Goal: Transaction & Acquisition: Obtain resource

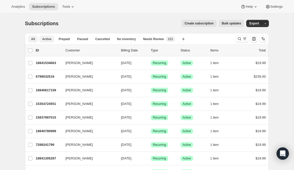
click at [49, 41] on span "Active" at bounding box center [46, 39] width 9 height 4
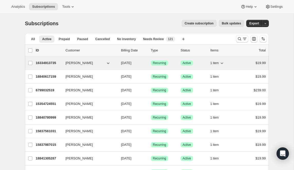
click at [222, 63] on icon "button" at bounding box center [221, 62] width 5 height 5
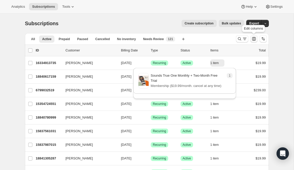
click at [254, 39] on icon "Customize table column order and visibility" at bounding box center [254, 39] width 4 height 4
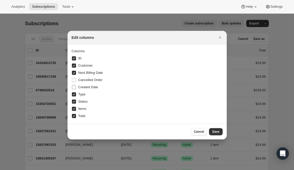
click at [92, 86] on span "Created Date" at bounding box center [88, 87] width 20 height 4
click at [76, 86] on input "Created Date" at bounding box center [74, 87] width 4 height 4
checkbox input "true"
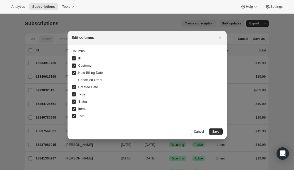
click at [81, 58] on span "ID" at bounding box center [79, 58] width 3 height 4
click at [76, 58] on input "ID" at bounding box center [74, 58] width 4 height 4
checkbox input "false"
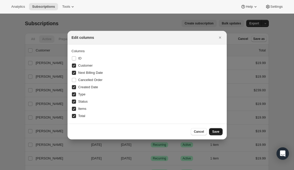
click at [216, 132] on span "Save" at bounding box center [215, 131] width 7 height 4
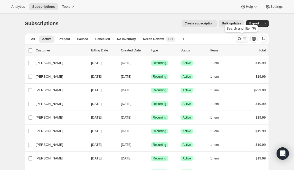
click at [242, 39] on icon "Search and filter results" at bounding box center [244, 38] width 5 height 5
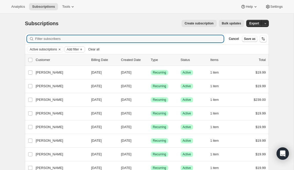
click at [75, 50] on span "Add filter" at bounding box center [73, 49] width 12 height 4
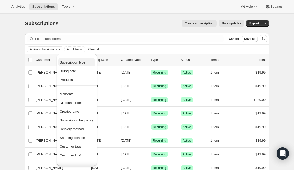
click at [81, 64] on span "Subscription type" at bounding box center [73, 62] width 26 height 4
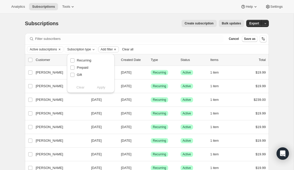
click at [113, 49] on span "Add filter" at bounding box center [107, 49] width 12 height 4
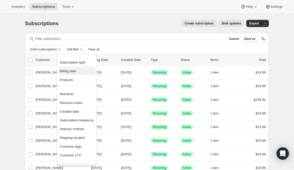
click at [68, 71] on span "Billing date" at bounding box center [68, 71] width 16 height 4
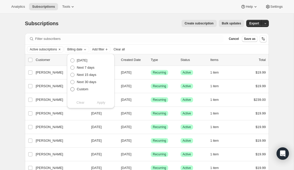
click at [86, 88] on span "Custom" at bounding box center [83, 89] width 12 height 4
click at [71, 87] on input "Custom" at bounding box center [70, 87] width 0 height 0
radio input "true"
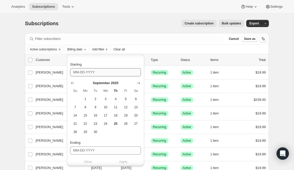
scroll to position [39, 0]
click at [115, 124] on span "25" at bounding box center [116, 123] width 6 height 4
type input "09-25-2025"
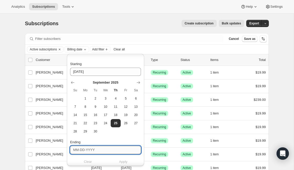
click at [97, 148] on input "Ending" at bounding box center [105, 150] width 71 height 8
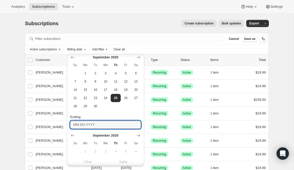
scroll to position [106, 0]
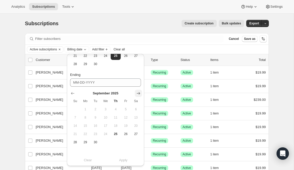
click at [139, 92] on icon "Show next month, October 2025" at bounding box center [138, 93] width 5 height 5
click at [87, 117] on span "6" at bounding box center [85, 117] width 6 height 4
type input "10-06-2025"
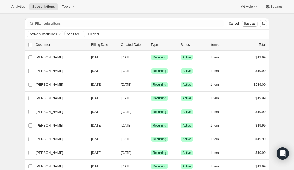
scroll to position [0, 0]
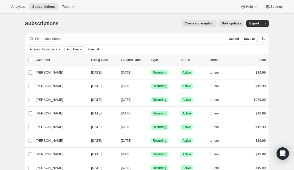
click at [79, 48] on span "Add filter" at bounding box center [73, 49] width 12 height 4
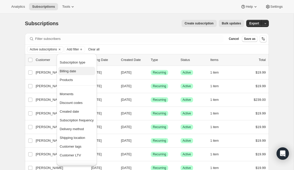
click at [77, 68] on button "Billing date" at bounding box center [76, 71] width 37 height 8
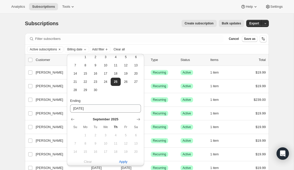
scroll to position [106, 0]
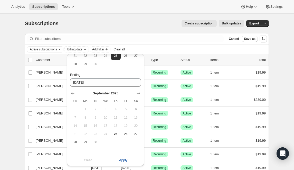
click at [122, 159] on span "Apply" at bounding box center [123, 159] width 8 height 5
click at [151, 20] on div "Subscriptions. This page is ready Subscriptions Create subscription Bulk update…" at bounding box center [147, 24] width 244 height 20
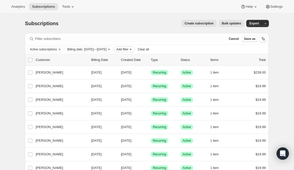
click at [128, 49] on span "Add filter" at bounding box center [122, 49] width 12 height 4
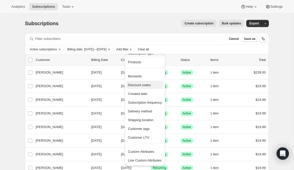
scroll to position [0, 0]
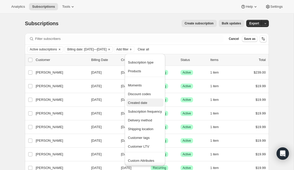
click at [149, 104] on span "Created date" at bounding box center [145, 102] width 34 height 5
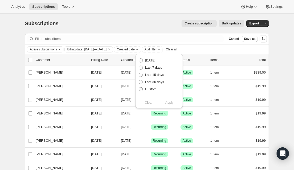
click at [153, 88] on span "Custom" at bounding box center [151, 89] width 12 height 4
click at [139, 87] on input "Custom" at bounding box center [139, 87] width 0 height 0
radio input "true"
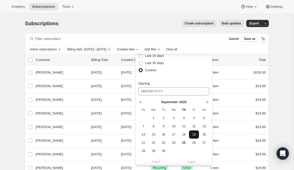
scroll to position [32, 0]
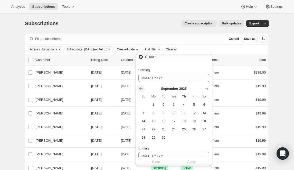
click at [143, 90] on icon "Show previous month, August 2025" at bounding box center [140, 88] width 5 height 5
click at [143, 90] on icon "Show previous month, July 2025" at bounding box center [140, 88] width 5 height 5
click at [143, 90] on icon "Show previous month, June 2025" at bounding box center [140, 88] width 5 height 5
click at [143, 90] on icon "Show previous month, May 2025" at bounding box center [140, 88] width 5 height 5
click at [143, 90] on icon "Show previous month, April 2025" at bounding box center [140, 88] width 5 height 5
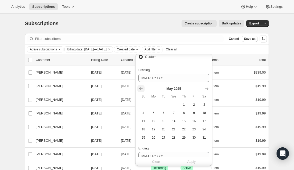
click at [143, 90] on icon "Show previous month, April 2025" at bounding box center [140, 88] width 5 height 5
click at [143, 90] on icon "Show previous month, February 2025" at bounding box center [140, 88] width 5 height 5
click at [143, 90] on icon "Show previous month, December 2024" at bounding box center [140, 88] width 5 height 5
click at [143, 90] on icon "Show previous month, November 2024" at bounding box center [140, 88] width 5 height 5
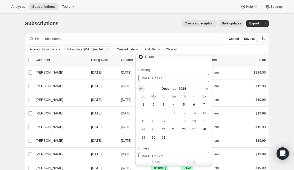
click at [143, 90] on icon "Show previous month, November 2024" at bounding box center [140, 88] width 5 height 5
click at [143, 90] on icon "Show previous month, September 2024" at bounding box center [140, 88] width 5 height 5
click at [143, 90] on icon "Show previous month, August 2024" at bounding box center [140, 88] width 5 height 5
click at [143, 90] on icon "Show previous month, June 2024" at bounding box center [140, 88] width 5 height 5
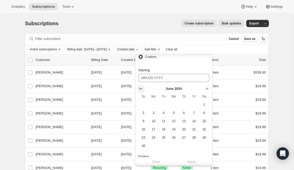
click at [143, 90] on icon "Show previous month, May 2024" at bounding box center [140, 88] width 5 height 5
click at [143, 90] on icon "Show previous month, April 2024" at bounding box center [140, 88] width 5 height 5
click at [143, 90] on icon "Show previous month, February 2024" at bounding box center [140, 88] width 5 height 5
click at [143, 90] on icon "Show previous month, January 2024" at bounding box center [140, 88] width 5 height 5
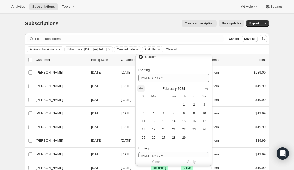
click at [143, 90] on icon "Show previous month, January 2024" at bounding box center [140, 88] width 5 height 5
click at [143, 90] on icon "Show previous month, November 2023" at bounding box center [140, 88] width 5 height 5
click at [143, 90] on icon "Show previous month, October 2023" at bounding box center [140, 88] width 5 height 5
click at [143, 90] on icon "Show previous month, August 2023" at bounding box center [140, 88] width 5 height 5
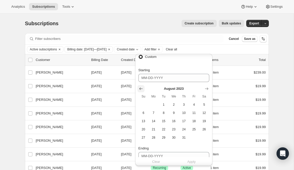
click at [143, 90] on icon "Show previous month, July 2023" at bounding box center [140, 88] width 5 height 5
click at [143, 90] on icon "Show previous month, May 2023" at bounding box center [140, 88] width 5 height 5
click at [143, 90] on icon "Show previous month, April 2023" at bounding box center [140, 88] width 5 height 5
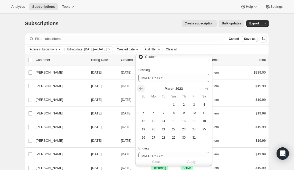
click at [143, 90] on icon "Show previous month, February 2023" at bounding box center [140, 88] width 5 height 5
click at [143, 90] on icon "Show previous month, December 2022" at bounding box center [140, 88] width 5 height 5
click at [143, 90] on icon "Show previous month, November 2022" at bounding box center [140, 88] width 5 height 5
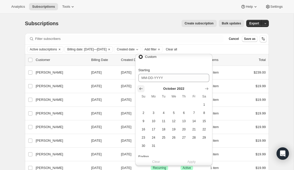
click at [143, 90] on icon "Show previous month, September 2022" at bounding box center [140, 88] width 5 height 5
click at [192, 130] on span "23" at bounding box center [194, 129] width 6 height 4
type input "09-23-2022"
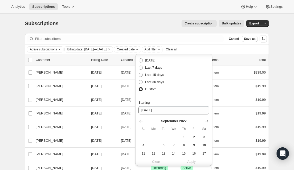
scroll to position [106, 0]
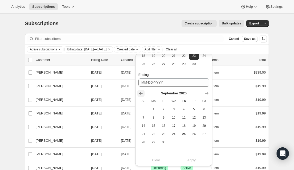
click at [140, 92] on icon "Show previous month, August 2025" at bounding box center [140, 93] width 3 height 3
click at [140, 92] on icon "Show previous month, July 2025" at bounding box center [140, 93] width 3 height 3
click at [140, 92] on icon "Show previous month, June 2025" at bounding box center [140, 93] width 3 height 3
click at [140, 92] on icon "Show previous month, April 2025" at bounding box center [140, 93] width 3 height 3
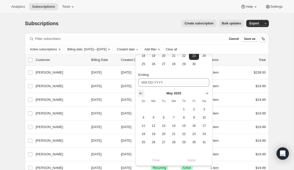
click at [140, 92] on icon "Show previous month, April 2025" at bounding box center [140, 93] width 3 height 3
click at [140, 92] on icon "Show previous month, February 2025" at bounding box center [140, 93] width 3 height 3
click at [140, 92] on icon "Show previous month, January 2025" at bounding box center [140, 93] width 3 height 3
click at [140, 92] on icon "Show previous month, November 2024" at bounding box center [140, 93] width 3 height 3
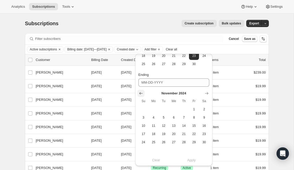
click at [140, 92] on icon "Show previous month, October 2024" at bounding box center [140, 93] width 3 height 3
click at [140, 92] on icon "Show previous month, August 2024" at bounding box center [140, 93] width 3 height 3
click at [140, 92] on icon "Show previous month, June 2024" at bounding box center [140, 93] width 3 height 3
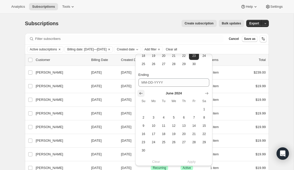
click at [140, 92] on icon "Show previous month, May 2024" at bounding box center [140, 93] width 3 height 3
click at [140, 92] on icon "Show previous month, March 2024" at bounding box center [140, 93] width 3 height 3
click at [140, 92] on icon "Show previous month, February 2024" at bounding box center [140, 93] width 3 height 3
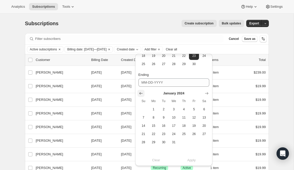
click at [140, 92] on icon "Show previous month, December 2023" at bounding box center [140, 93] width 3 height 3
click at [140, 92] on icon "Show previous month, November 2023" at bounding box center [140, 93] width 3 height 3
click at [140, 92] on icon "Show previous month, September 2023" at bounding box center [140, 93] width 3 height 3
click at [140, 92] on icon "Show previous month, August 2023" at bounding box center [140, 93] width 3 height 3
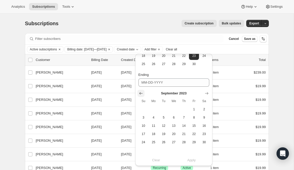
click at [140, 92] on icon "Show previous month, August 2023" at bounding box center [140, 93] width 3 height 3
click at [140, 92] on icon "Show previous month, June 2023" at bounding box center [140, 93] width 3 height 3
click at [140, 92] on icon "Show previous month, May 2023" at bounding box center [140, 93] width 3 height 3
click at [140, 92] on icon "Show previous month, April 2023" at bounding box center [140, 93] width 3 height 3
click at [140, 92] on icon "Show previous month, March 2023" at bounding box center [140, 93] width 3 height 3
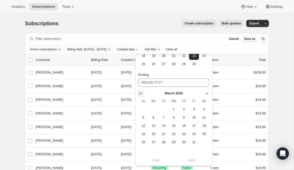
click at [140, 92] on icon "Show previous month, February 2023" at bounding box center [140, 93] width 3 height 3
click at [140, 92] on icon "Show previous month, January 2023" at bounding box center [140, 93] width 3 height 3
click at [140, 92] on icon "Show previous month, December 2022" at bounding box center [140, 93] width 3 height 3
click at [140, 92] on icon "Show previous month, November 2022" at bounding box center [140, 93] width 3 height 3
click at [140, 92] on icon "Show previous month, October 2022" at bounding box center [140, 93] width 3 height 3
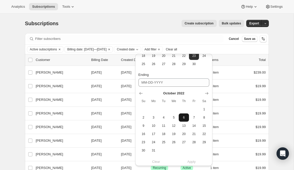
click at [182, 117] on span "6" at bounding box center [184, 117] width 6 height 4
type input "10-06-2022"
click at [144, 63] on span "25" at bounding box center [143, 64] width 6 height 4
type input "09-25-2022"
click at [193, 161] on span "Apply" at bounding box center [191, 161] width 8 height 5
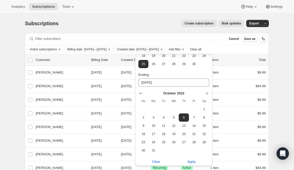
click at [135, 17] on div "Subscriptions. This page is ready Subscriptions Create subscription Bulk update…" at bounding box center [147, 24] width 244 height 20
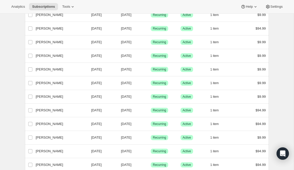
scroll to position [0, 0]
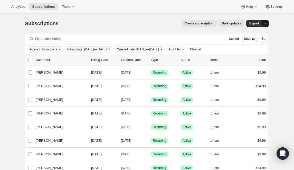
click at [263, 23] on button "button" at bounding box center [265, 23] width 7 height 7
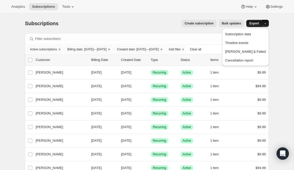
click at [254, 23] on span "Export" at bounding box center [254, 23] width 10 height 4
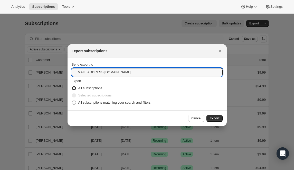
drag, startPoint x: 87, startPoint y: 72, endPoint x: 64, endPoint y: 71, distance: 22.6
type input "theresaj@soundstrue.com"
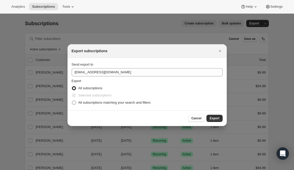
click at [88, 102] on span "All subscriptions matching your search and filters" at bounding box center [114, 102] width 72 height 4
click at [72, 101] on input "All subscriptions matching your search and filters" at bounding box center [72, 100] width 0 height 0
radio input "true"
click at [212, 117] on span "Export" at bounding box center [215, 118] width 10 height 4
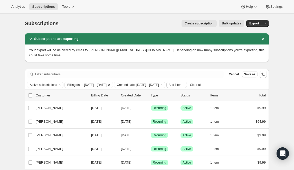
click at [181, 84] on span "Add filter" at bounding box center [175, 85] width 12 height 4
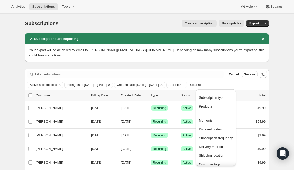
click at [176, 13] on div "Analytics Subscriptions Tools Help Settings" at bounding box center [147, 7] width 294 height 14
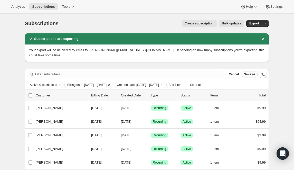
click at [253, 75] on span "Save as" at bounding box center [250, 74] width 12 height 4
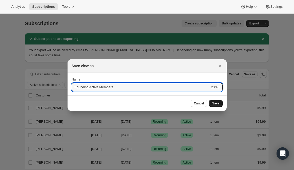
type input "Founding Active Members"
click at [214, 101] on button "Save" at bounding box center [215, 103] width 13 height 7
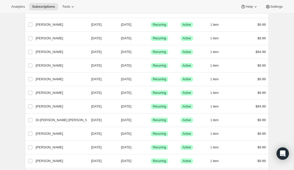
scroll to position [631, 0]
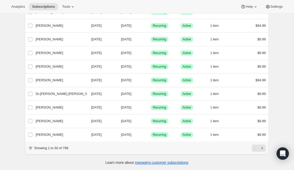
click at [30, 147] on icon at bounding box center [30, 147] width 5 height 5
click at [30, 147] on icon at bounding box center [30, 148] width 5 height 5
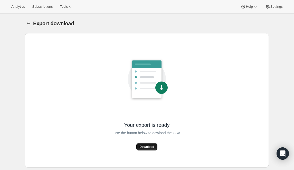
click at [150, 146] on span "Download" at bounding box center [146, 147] width 15 height 4
click at [27, 23] on icon "Export download" at bounding box center [28, 23] width 3 height 3
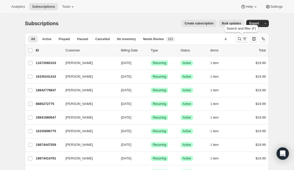
click at [244, 38] on icon "Search and filter results" at bounding box center [244, 38] width 5 height 5
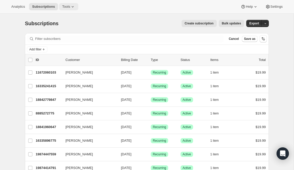
click at [73, 7] on icon at bounding box center [72, 6] width 5 height 5
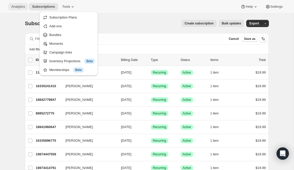
click at [18, 4] on button "Analytics" at bounding box center [18, 6] width 20 height 7
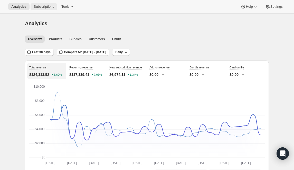
click at [47, 6] on span "Subscriptions" at bounding box center [44, 7] width 21 height 4
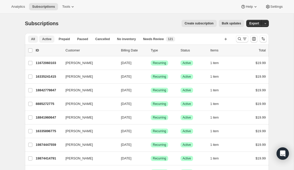
click at [50, 39] on span "Active" at bounding box center [46, 39] width 9 height 4
click at [241, 40] on icon "Search and filter results" at bounding box center [239, 38] width 5 height 5
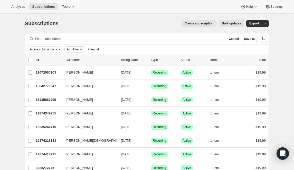
click at [75, 50] on span "Add filter" at bounding box center [73, 49] width 12 height 4
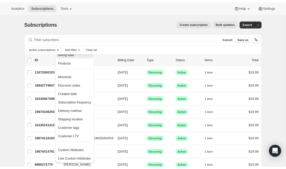
scroll to position [18, 0]
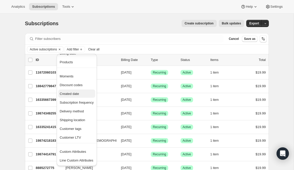
click at [76, 94] on span "Created date" at bounding box center [69, 94] width 19 height 4
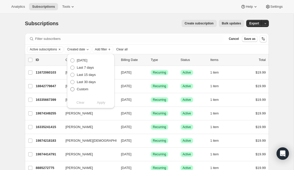
click at [86, 90] on span "Custom" at bounding box center [83, 89] width 12 height 4
click at [71, 87] on input "Custom" at bounding box center [70, 87] width 0 height 0
radio input "true"
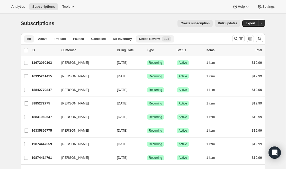
click at [165, 39] on span "New 121" at bounding box center [166, 38] width 9 height 5
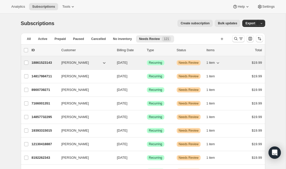
click at [215, 61] on icon "button" at bounding box center [217, 62] width 5 height 5
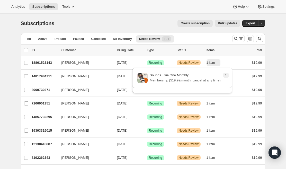
click at [134, 6] on div "Analytics Subscriptions Tools Help Settings" at bounding box center [143, 7] width 286 height 14
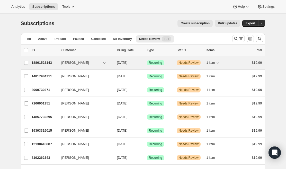
click at [191, 64] on span "Needs Review" at bounding box center [188, 63] width 20 height 4
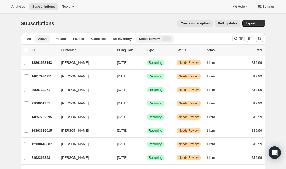
click at [42, 39] on span "Active" at bounding box center [42, 39] width 9 height 4
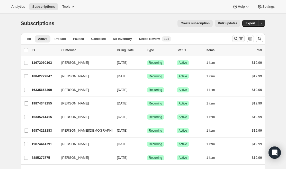
click at [237, 39] on icon "Search and filter results" at bounding box center [235, 38] width 5 height 5
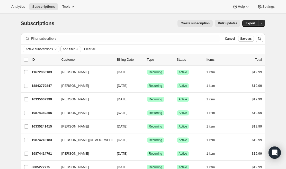
click at [71, 49] on span "Add filter" at bounding box center [69, 49] width 12 height 4
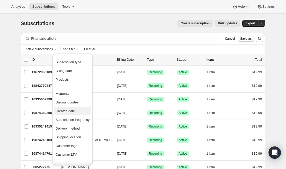
click at [73, 111] on span "Created date" at bounding box center [64, 111] width 19 height 4
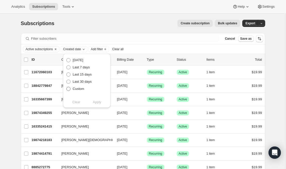
click at [78, 90] on span "Custom" at bounding box center [79, 89] width 12 height 4
click at [67, 87] on input "Custom" at bounding box center [66, 87] width 0 height 0
radio input "true"
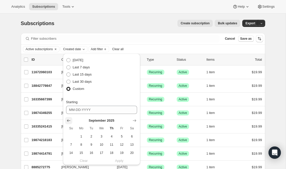
click at [71, 120] on button "Show previous month, August 2025" at bounding box center [68, 120] width 7 height 7
click at [71, 120] on button "Show previous month, July 2025" at bounding box center [68, 120] width 7 height 7
click at [71, 120] on button "Show previous month, June 2025" at bounding box center [68, 120] width 7 height 7
click at [71, 120] on button "Show previous month, May 2025" at bounding box center [68, 120] width 7 height 7
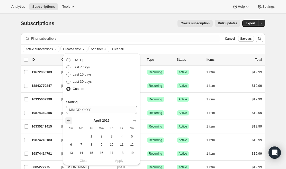
click at [71, 120] on button "Show previous month, March 2025" at bounding box center [68, 120] width 7 height 7
click at [71, 120] on button "Show previous month, February 2025" at bounding box center [68, 120] width 7 height 7
click at [71, 120] on button "Show previous month, December 2024" at bounding box center [68, 120] width 7 height 7
click at [71, 120] on button "Show previous month, November 2024" at bounding box center [68, 120] width 7 height 7
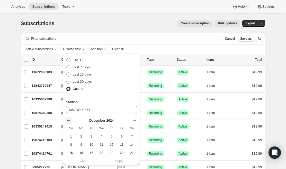
click at [71, 120] on button "Show previous month, November 2024" at bounding box center [68, 120] width 7 height 7
click at [71, 120] on button "Show previous month, September 2024" at bounding box center [68, 120] width 7 height 7
click at [71, 120] on button "Show previous month, August 2024" at bounding box center [68, 120] width 7 height 7
click at [71, 120] on button "Show previous month, July 2024" at bounding box center [68, 120] width 7 height 7
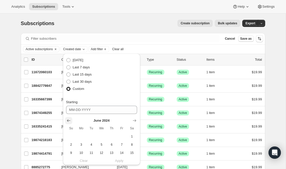
click at [71, 120] on button "Show previous month, May 2024" at bounding box center [68, 120] width 7 height 7
click at [71, 120] on button "Show previous month, April 2024" at bounding box center [68, 120] width 7 height 7
click at [71, 120] on icon "Show previous month, March 2024" at bounding box center [68, 120] width 5 height 5
click at [71, 120] on icon "Show previous month, February 2024" at bounding box center [68, 120] width 5 height 5
click at [71, 120] on icon "Show previous month, January 2024" at bounding box center [68, 120] width 5 height 5
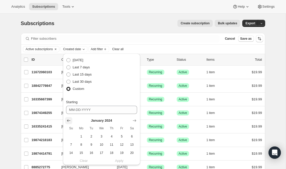
click at [71, 120] on icon "Show previous month, December 2023" at bounding box center [68, 120] width 5 height 5
click at [71, 120] on icon "Show previous month, October 2023" at bounding box center [68, 120] width 5 height 5
click at [71, 120] on icon "Show previous month, September 2023" at bounding box center [68, 120] width 5 height 5
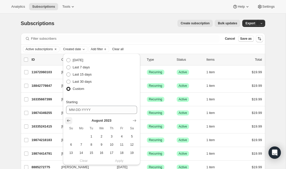
click at [71, 120] on icon "Show previous month, July 2023" at bounding box center [68, 120] width 5 height 5
click at [71, 120] on icon "Show previous month, June 2023" at bounding box center [68, 120] width 5 height 5
click at [132, 122] on icon "Show next month, July 2023" at bounding box center [134, 120] width 5 height 5
click at [132, 122] on icon "Show next month, August 2023" at bounding box center [134, 120] width 5 height 5
click at [132, 122] on icon "Show next month, September 2023" at bounding box center [134, 120] width 5 height 5
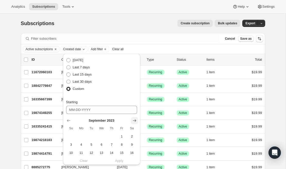
click at [132, 122] on icon "Show next month, October 2023" at bounding box center [134, 120] width 5 height 5
click at [132, 122] on icon "Show next month, November 2023" at bounding box center [134, 120] width 5 height 5
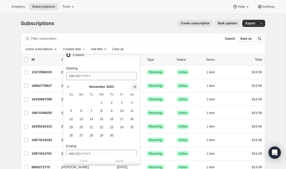
scroll to position [35, 0]
click at [82, 127] on span "20" at bounding box center [81, 127] width 6 height 4
type input "11-20-2023"
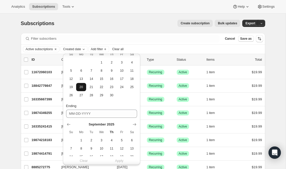
scroll to position [74, 0]
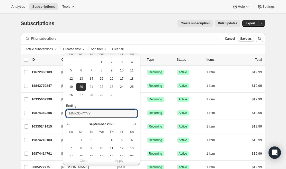
drag, startPoint x: 100, startPoint y: 114, endPoint x: 88, endPoint y: 120, distance: 13.4
click at [100, 114] on input "Ending" at bounding box center [101, 114] width 71 height 8
click at [69, 124] on icon "Show previous month, August 2025" at bounding box center [68, 124] width 5 height 5
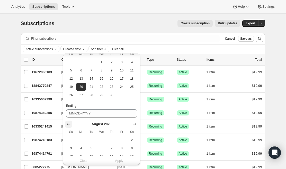
click at [69, 124] on icon "Show previous month, July 2025" at bounding box center [68, 124] width 5 height 5
click at [68, 124] on icon "Show previous month, June 2025" at bounding box center [68, 124] width 5 height 5
click at [68, 124] on icon "Show previous month, May 2025" at bounding box center [68, 125] width 5 height 5
click at [68, 124] on icon "Show previous month, April 2025" at bounding box center [68, 125] width 5 height 5
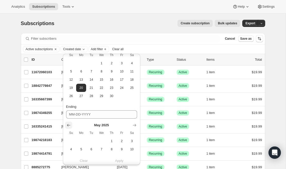
click at [68, 124] on icon "Show previous month, April 2025" at bounding box center [68, 125] width 5 height 5
click at [68, 124] on icon "Show previous month, February 2025" at bounding box center [68, 125] width 5 height 5
click at [68, 124] on icon "Show previous month, January 2025" at bounding box center [68, 125] width 5 height 5
click at [68, 124] on icon "Show previous month, December 2024" at bounding box center [68, 125] width 5 height 5
click at [68, 124] on icon "Show previous month, November 2024" at bounding box center [68, 124] width 5 height 5
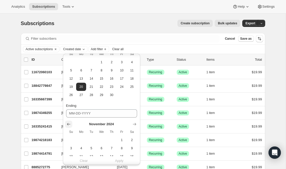
click at [68, 124] on icon "Show previous month, October 2024" at bounding box center [68, 124] width 5 height 5
click at [68, 124] on icon "Show previous month, September 2024" at bounding box center [68, 124] width 5 height 5
click at [68, 124] on icon "Show previous month, August 2024" at bounding box center [68, 124] width 5 height 5
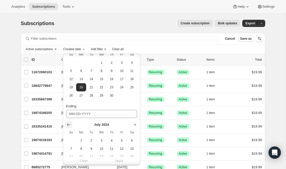
click at [68, 124] on icon "Show previous month, June 2024" at bounding box center [68, 124] width 5 height 5
click at [68, 124] on icon "Show previous month, May 2024" at bounding box center [68, 124] width 5 height 5
click at [68, 124] on icon "Show previous month, April 2024" at bounding box center [68, 124] width 5 height 5
click at [68, 124] on icon "Show previous month, March 2024" at bounding box center [68, 124] width 5 height 5
click at [68, 124] on icon "Show previous month, February 2024" at bounding box center [68, 124] width 5 height 5
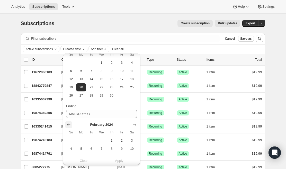
click at [68, 124] on icon "Show previous month, January 2024" at bounding box center [68, 124] width 5 height 5
click at [83, 143] on span "1" at bounding box center [81, 141] width 6 height 4
type input "01-01-2024"
click at [122, 161] on span "Apply" at bounding box center [119, 161] width 8 height 5
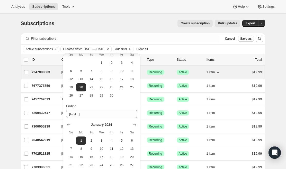
scroll to position [29, 0]
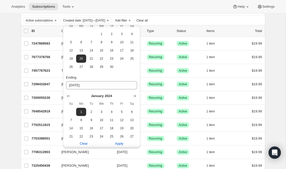
click at [176, 0] on div "Analytics Subscriptions Tools Help Settings" at bounding box center [143, 7] width 286 height 14
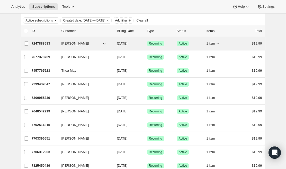
click at [218, 44] on icon "button" at bounding box center [217, 43] width 5 height 5
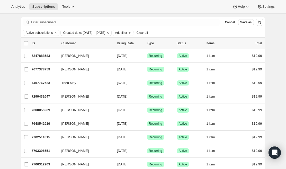
scroll to position [0, 0]
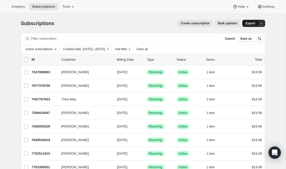
click at [249, 23] on span "Export" at bounding box center [250, 23] width 10 height 4
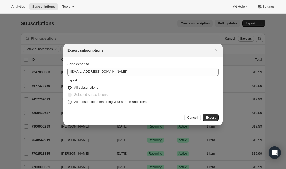
click at [116, 102] on span "All subscriptions matching your search and filters" at bounding box center [110, 102] width 72 height 4
click at [68, 100] on input "All subscriptions matching your search and filters" at bounding box center [68, 100] width 0 height 0
radio input "true"
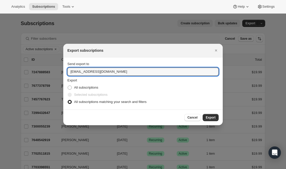
drag, startPoint x: 82, startPoint y: 71, endPoint x: 59, endPoint y: 70, distance: 23.4
type input "theresaj@soundstrue.com"
click at [205, 117] on button "Export" at bounding box center [210, 117] width 16 height 7
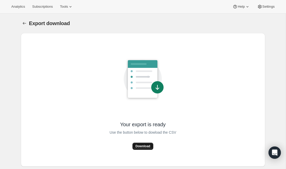
click at [146, 148] on span "Download" at bounding box center [142, 147] width 15 height 4
